Goal: Information Seeking & Learning: Learn about a topic

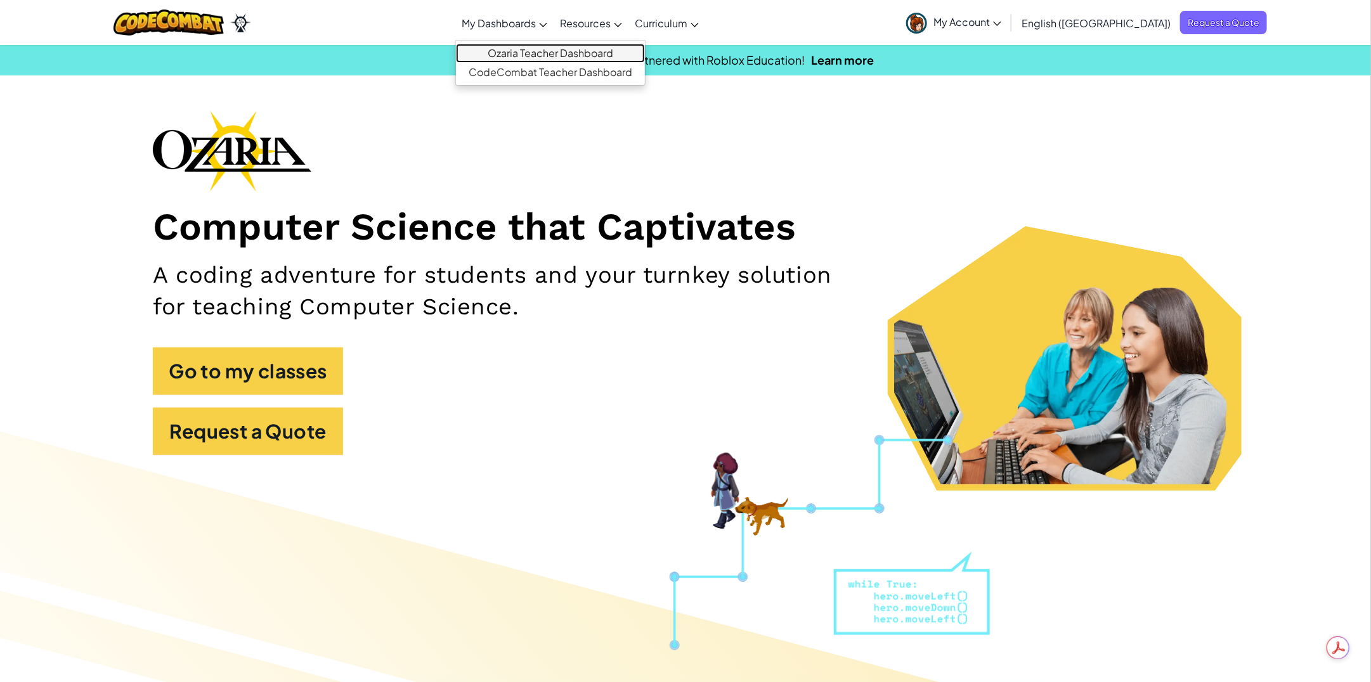
click at [565, 52] on link "Ozaria Teacher Dashboard" at bounding box center [550, 53] width 189 height 19
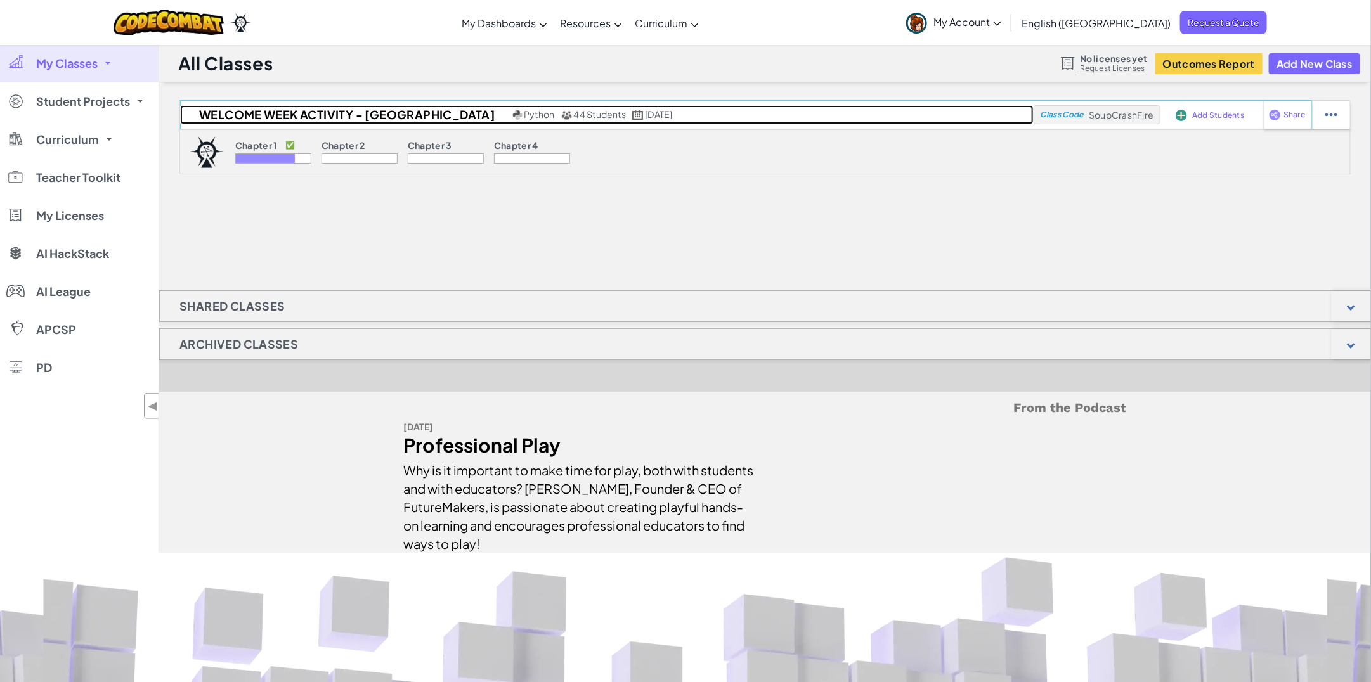
click at [574, 112] on span "44 Students" at bounding box center [600, 113] width 53 height 11
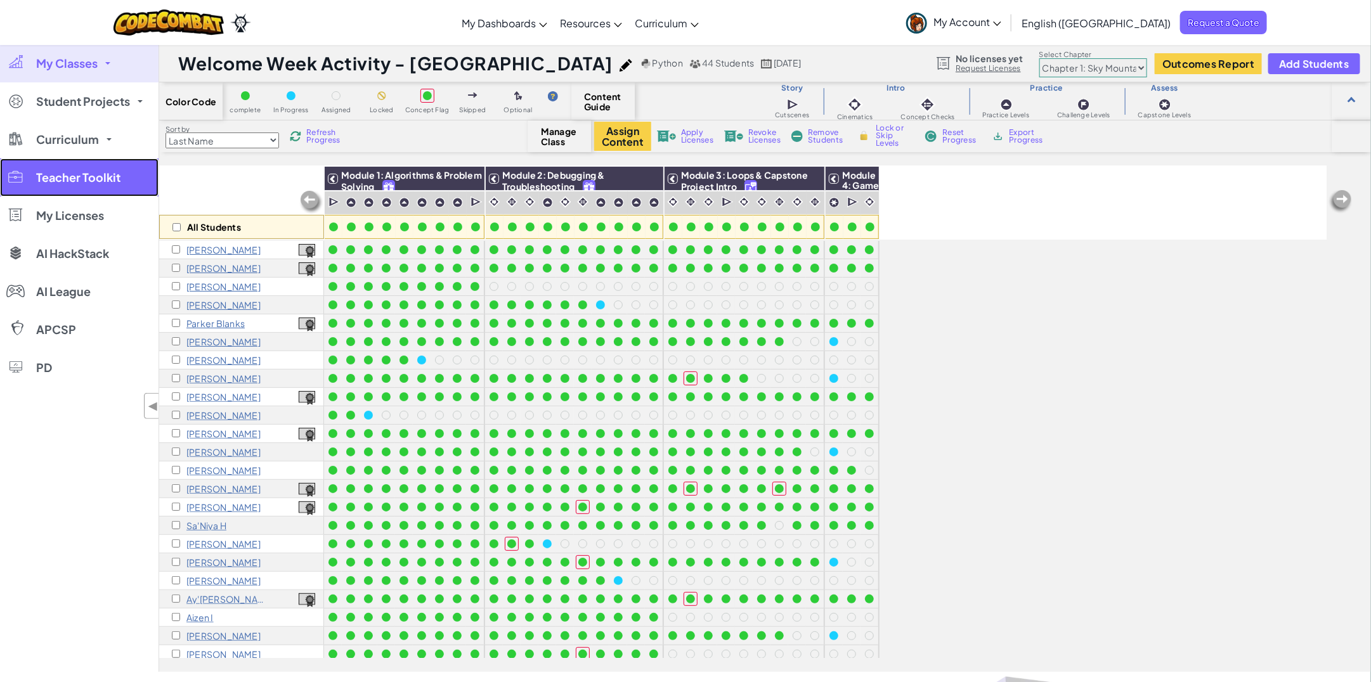
click at [77, 181] on span "Teacher Toolkit" at bounding box center [78, 177] width 84 height 11
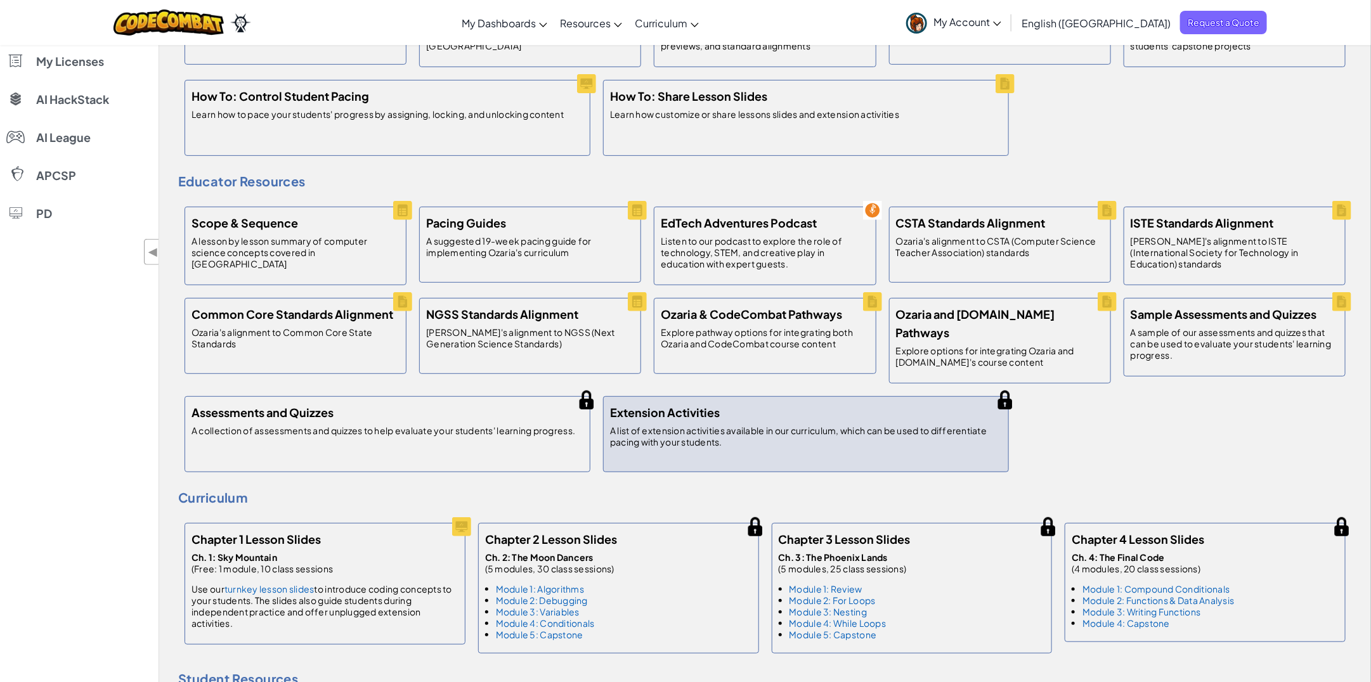
scroll to position [159, 0]
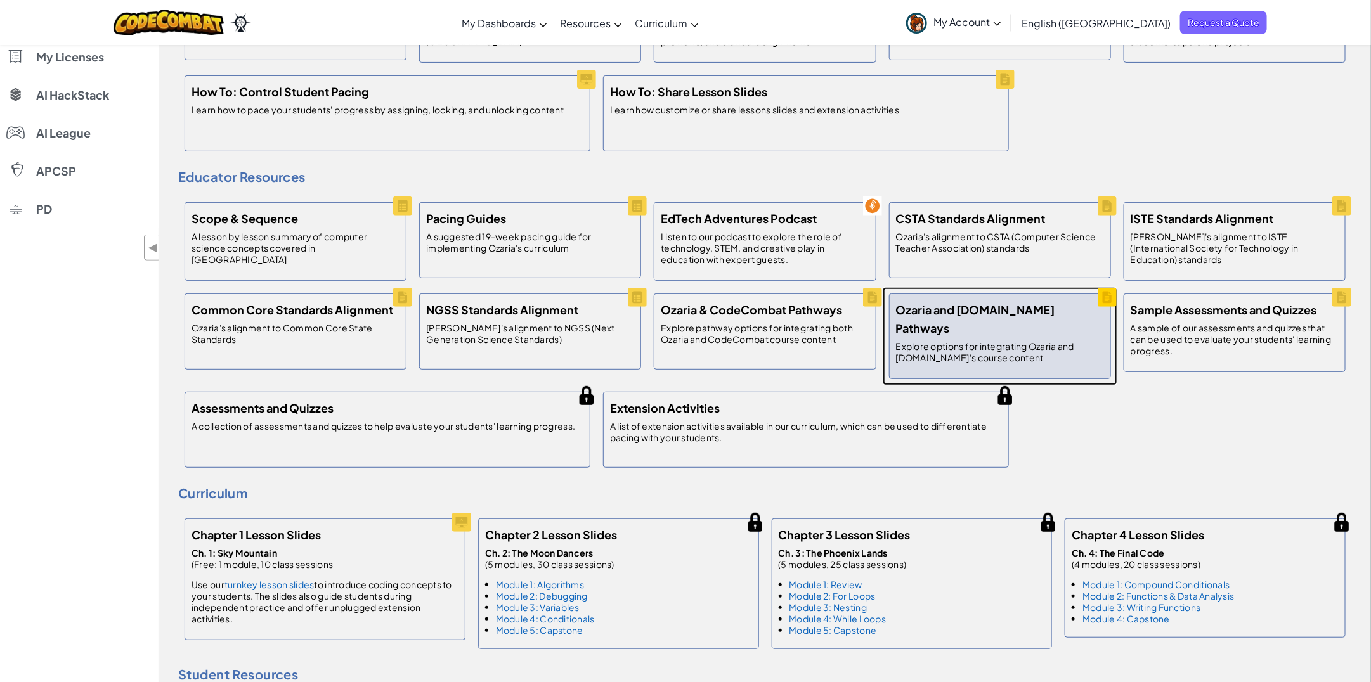
click at [966, 341] on p "Explore options for integrating Ozaria and [DOMAIN_NAME]'s course content" at bounding box center [1000, 352] width 208 height 23
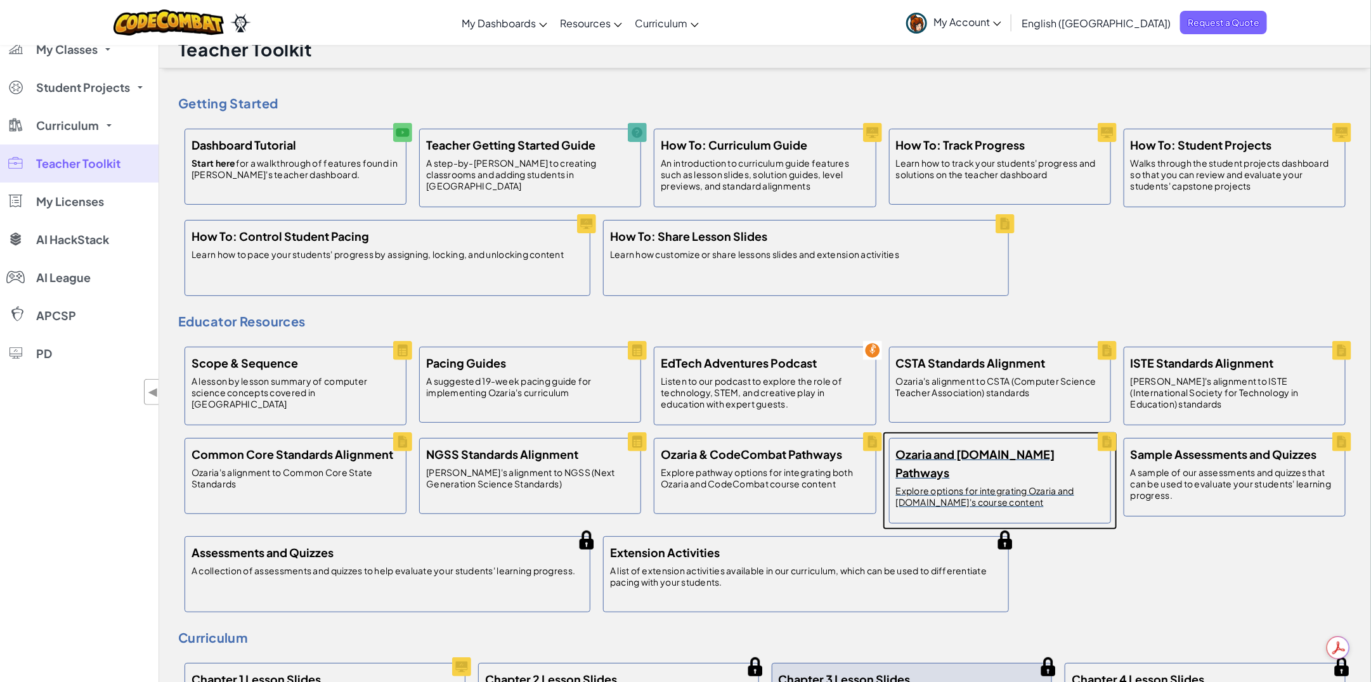
scroll to position [0, 0]
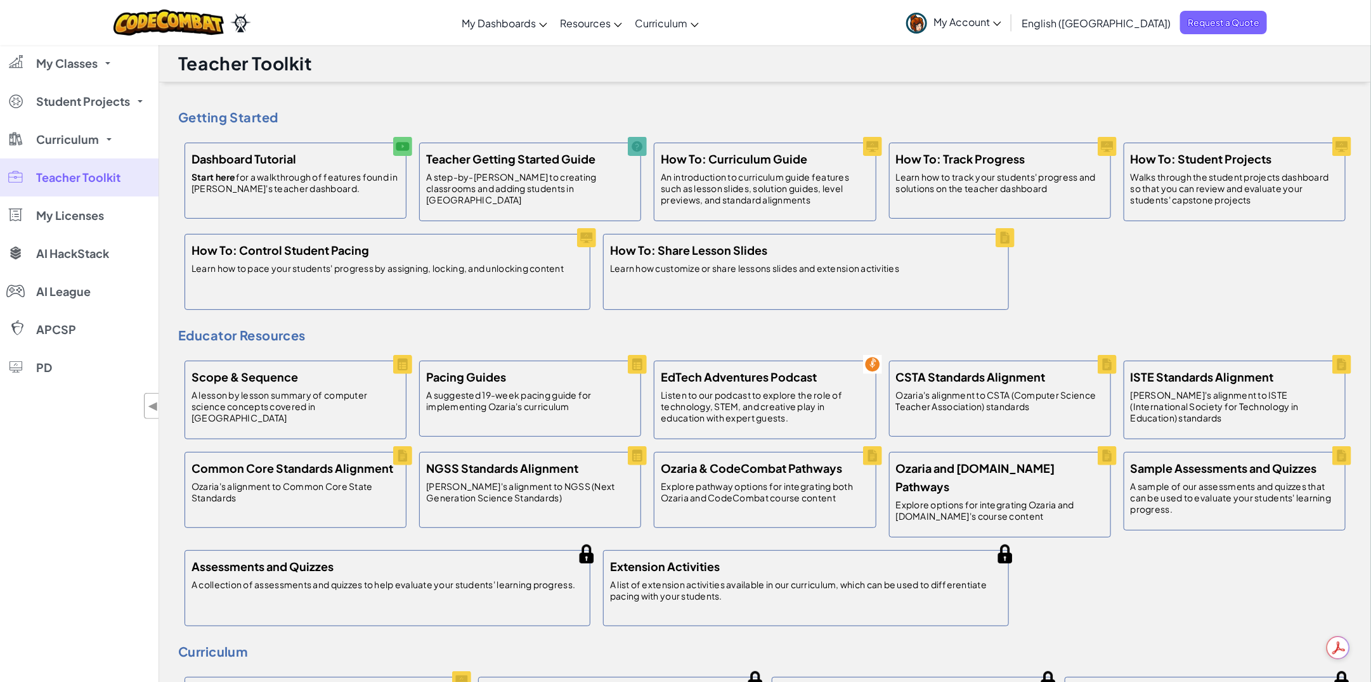
click at [645, 79] on div "Teacher Toolkit" at bounding box center [765, 63] width 1212 height 38
click at [559, 56] on link "Ozaria Teacher Dashboard" at bounding box center [550, 53] width 189 height 19
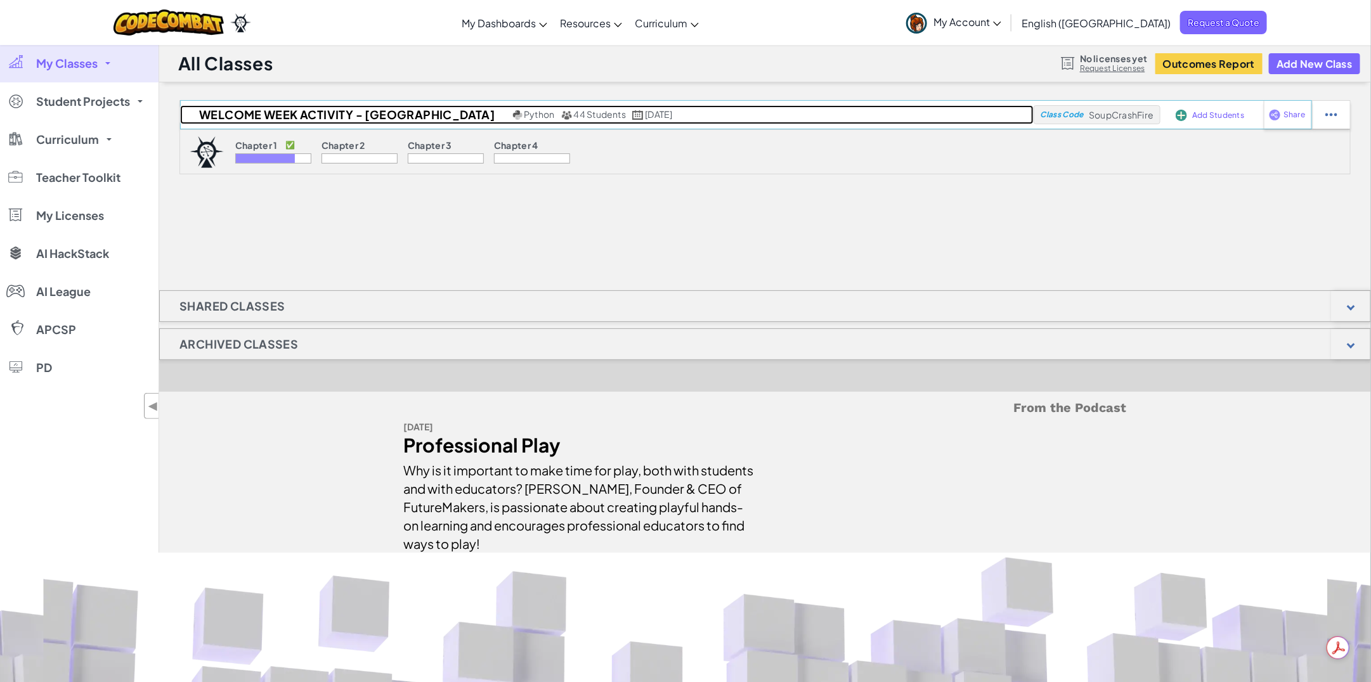
click at [249, 112] on h2 "Welcome Week Activity - [GEOGRAPHIC_DATA]" at bounding box center [345, 114] width 330 height 19
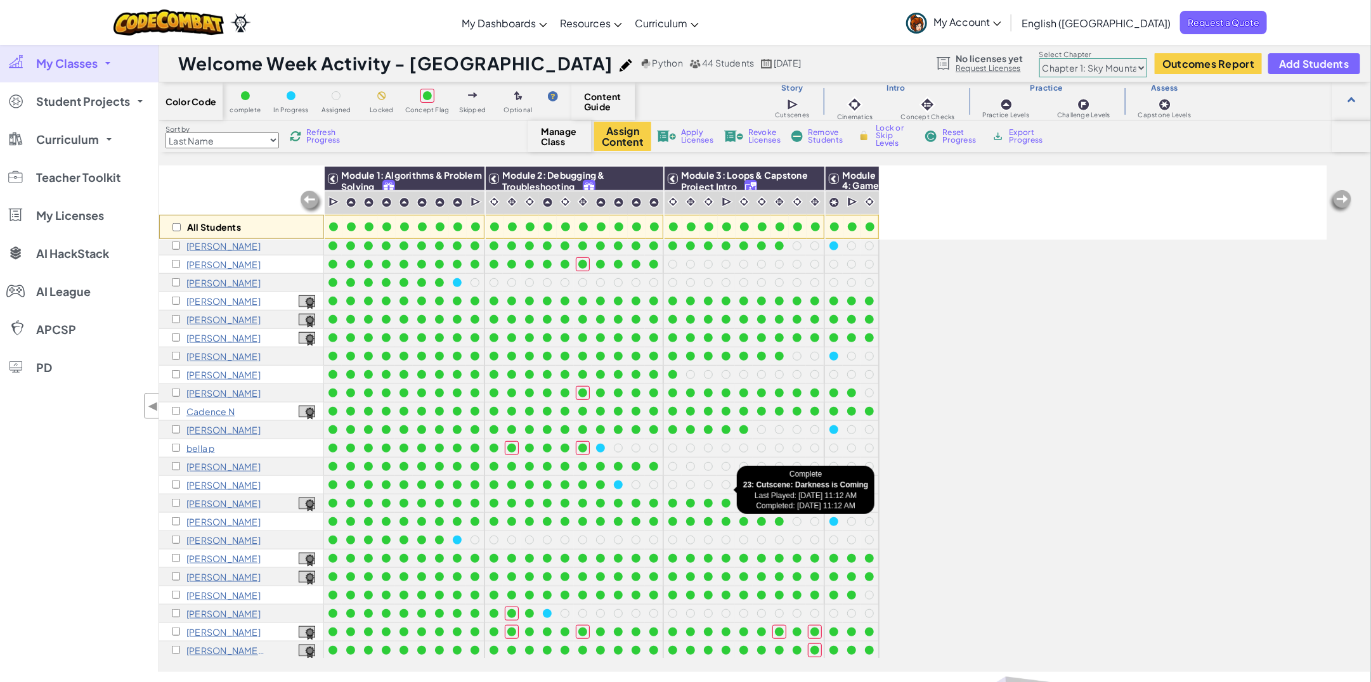
scroll to position [403, 0]
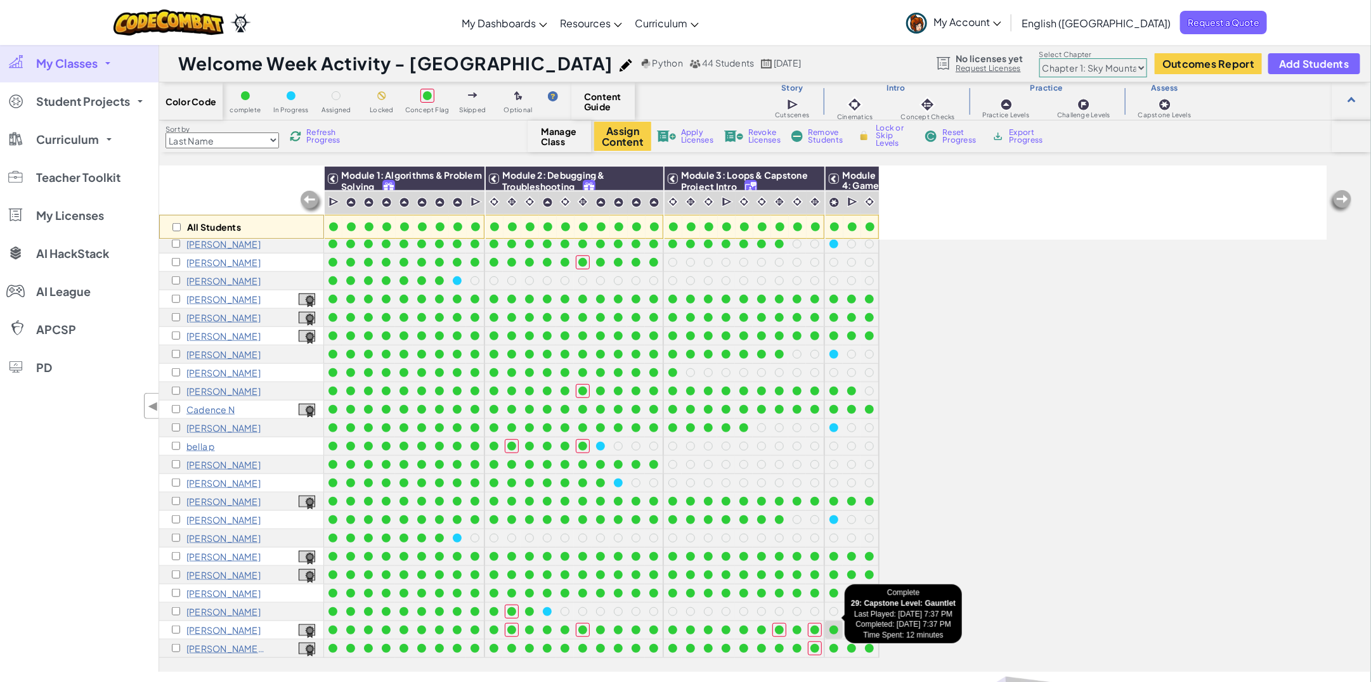
click at [830, 626] on div at bounding box center [834, 630] width 9 height 9
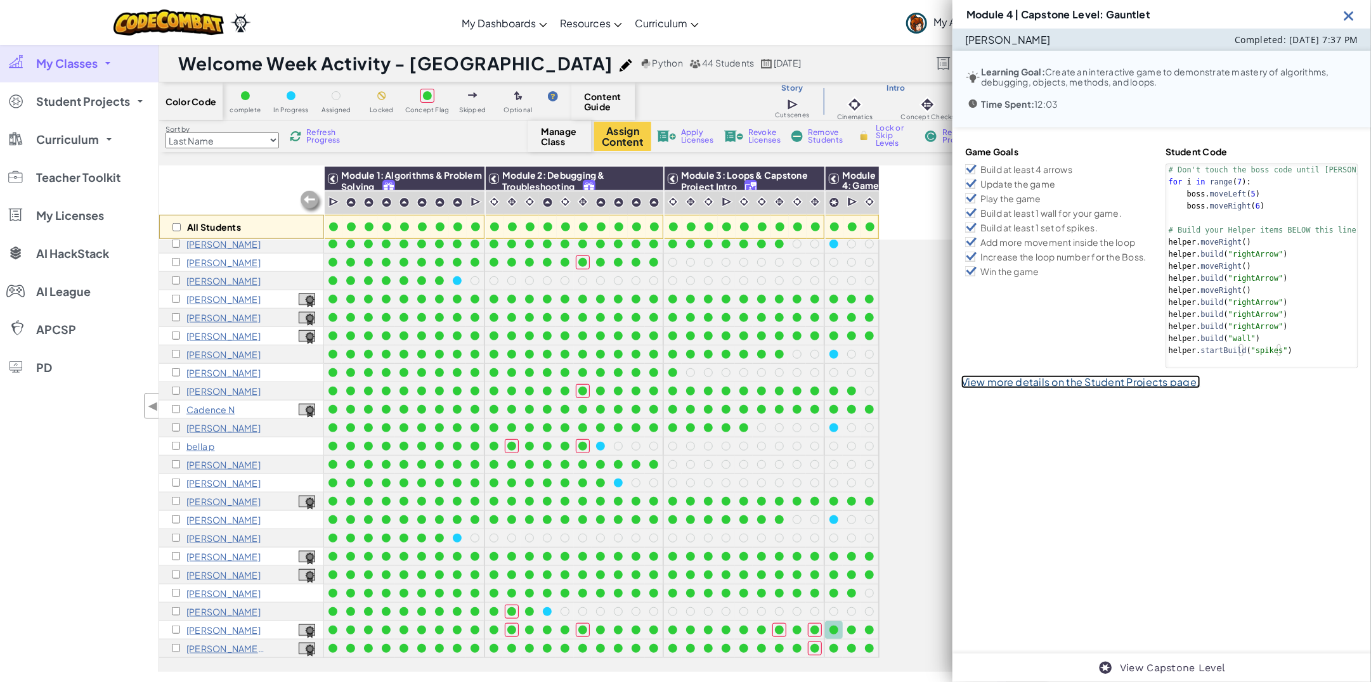
click at [1043, 382] on link "View more details on the Student Projects page." at bounding box center [1081, 381] width 239 height 13
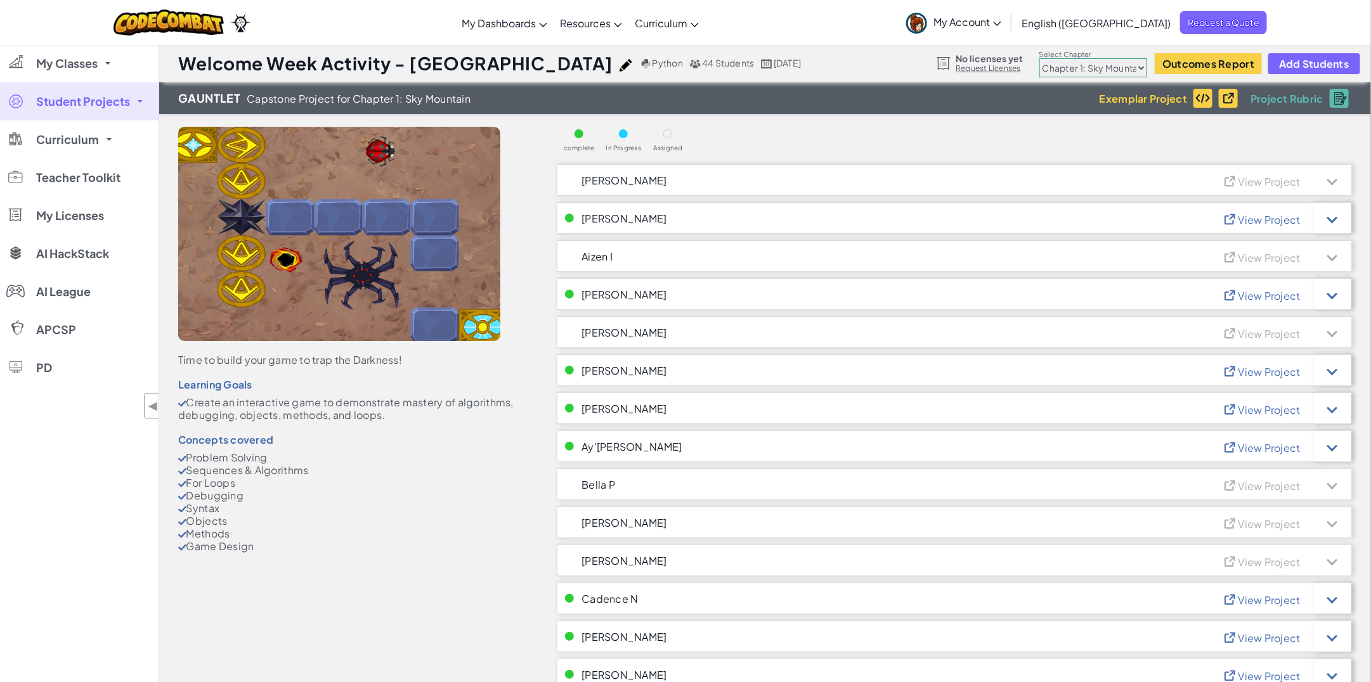
click at [403, 528] on li "Methods" at bounding box center [348, 534] width 341 height 13
